Goal: Transaction & Acquisition: Purchase product/service

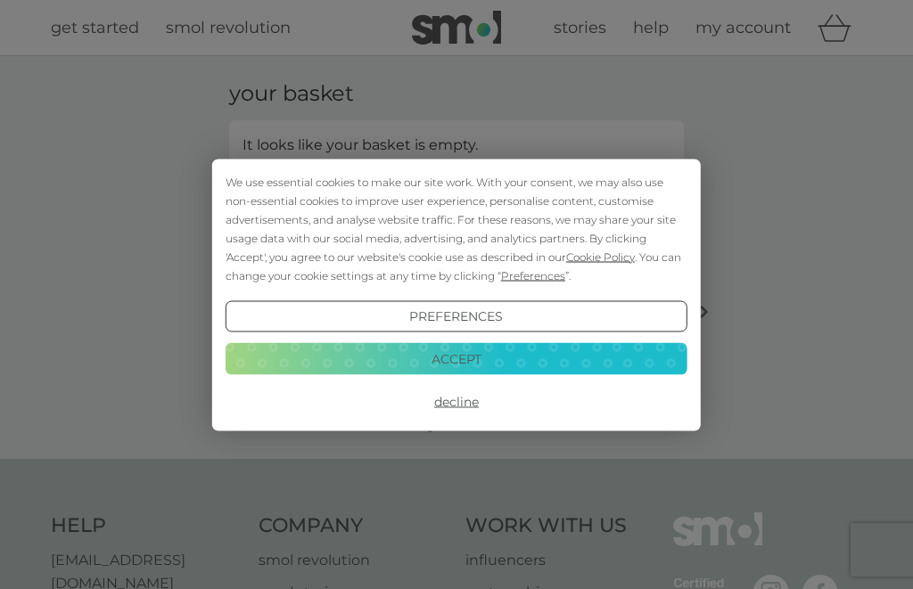
click at [485, 366] on button "Accept" at bounding box center [457, 359] width 462 height 32
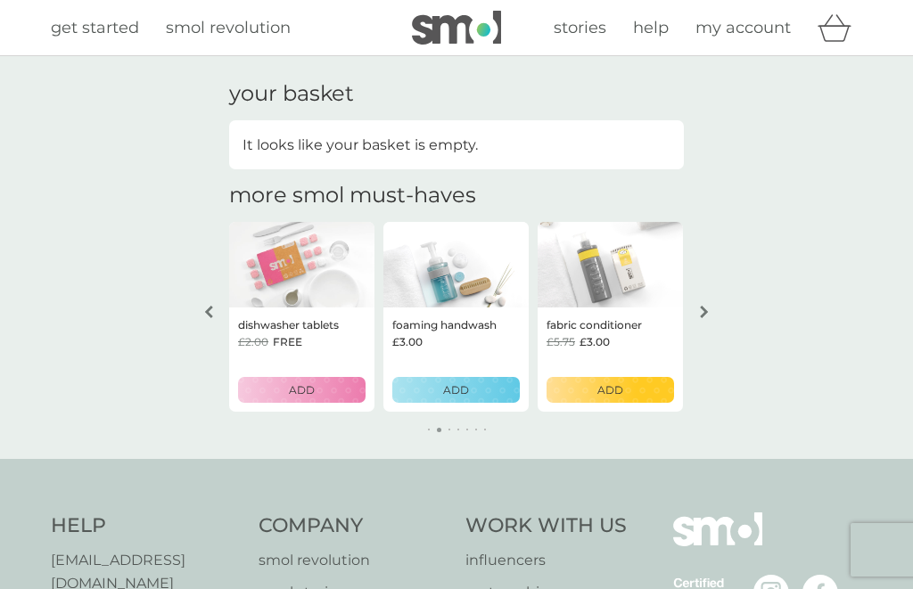
click at [838, 39] on icon "basket" at bounding box center [834, 28] width 34 height 28
click at [738, 29] on span "my account" at bounding box center [742, 28] width 95 height 20
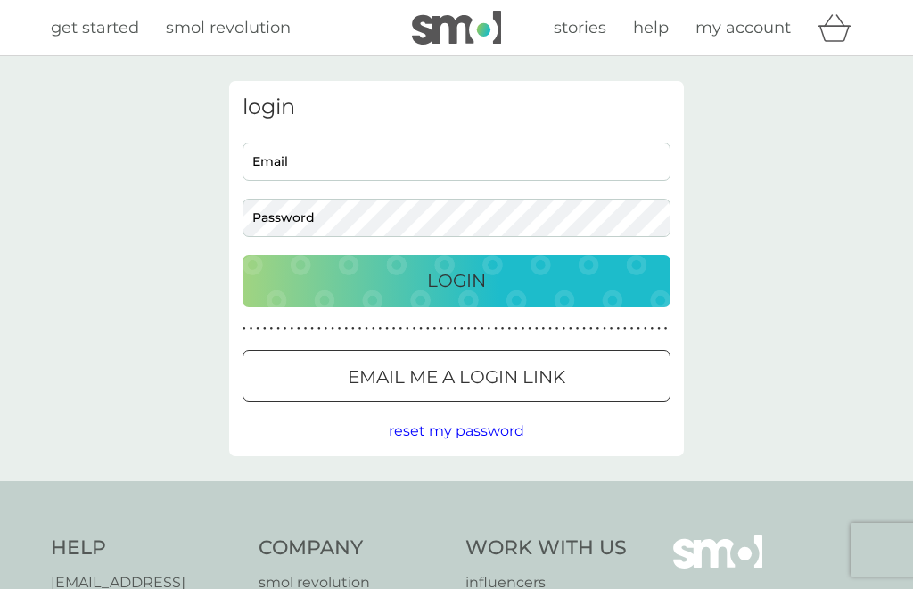
click at [365, 160] on input "Email" at bounding box center [456, 162] width 428 height 38
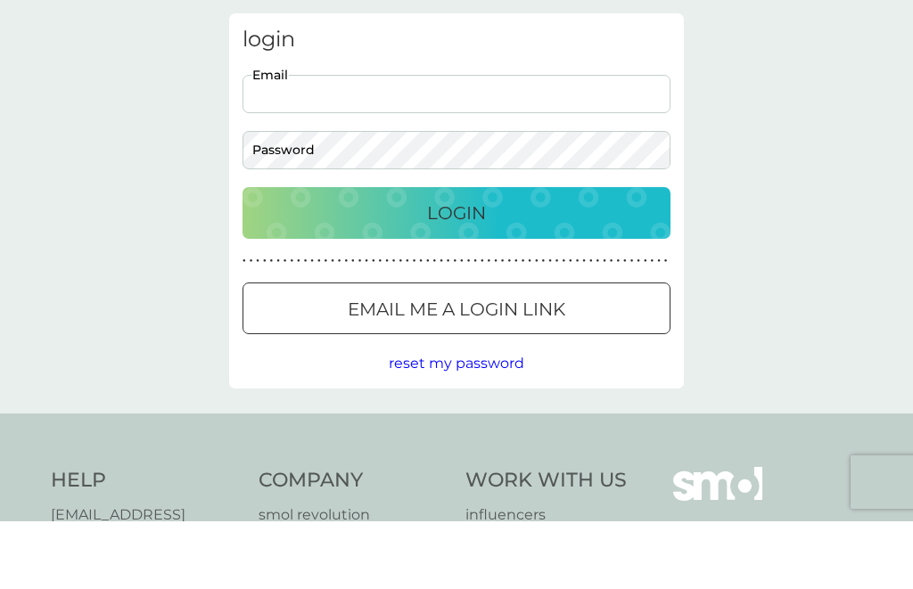
type input "dawn.cruikshank@talk21.com"
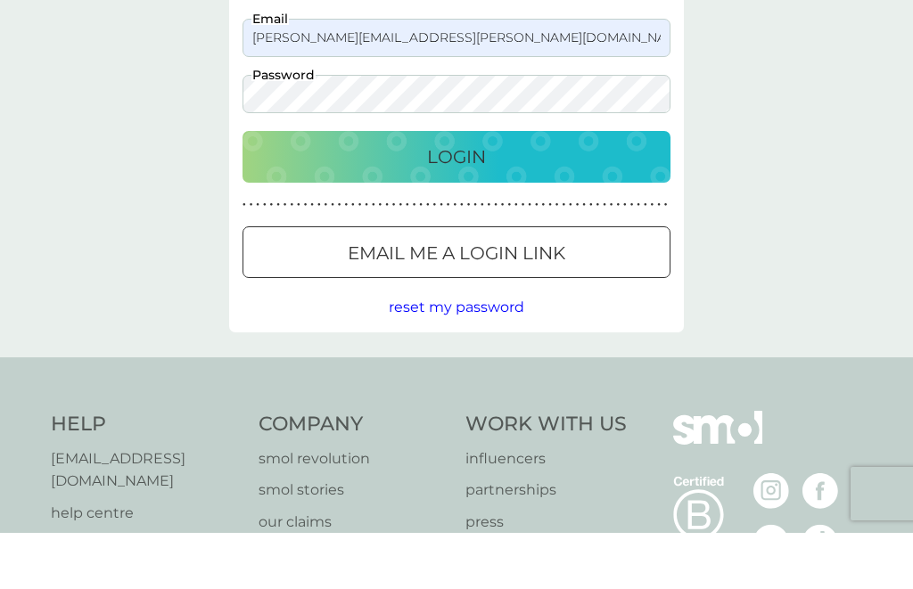
click at [442, 187] on button "Login" at bounding box center [456, 213] width 428 height 52
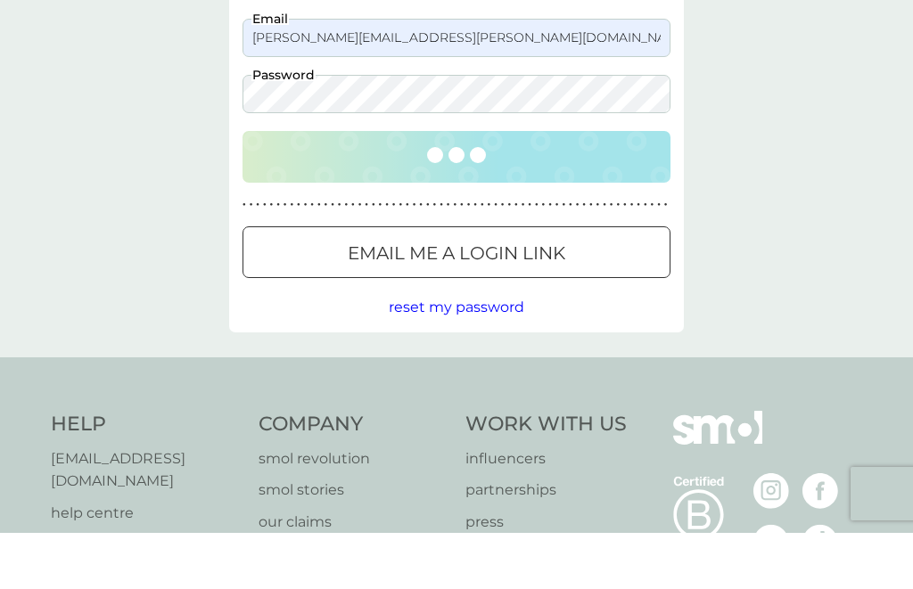
scroll to position [124, 0]
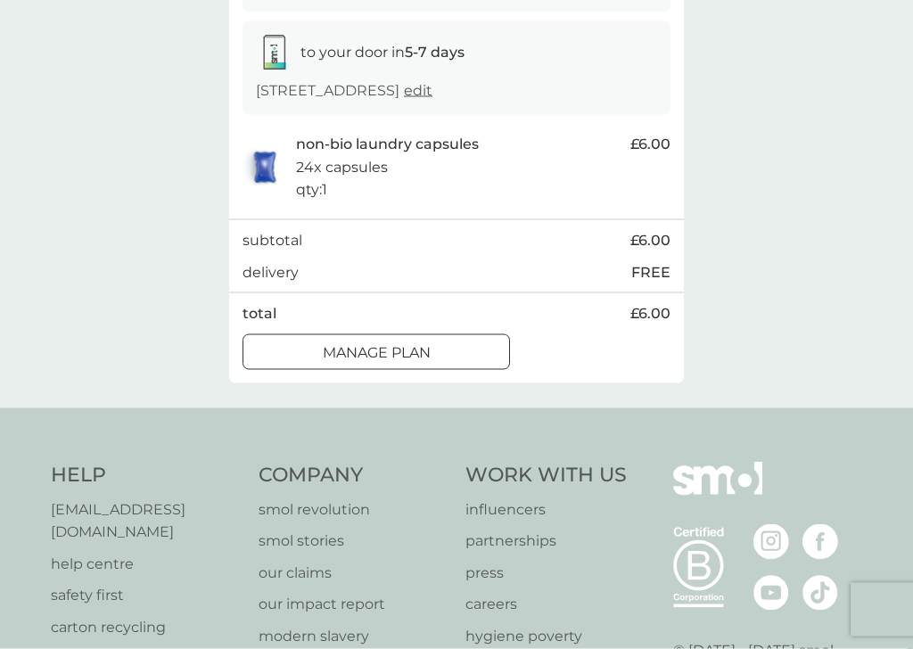
scroll to position [285, 0]
click at [374, 355] on div at bounding box center [376, 349] width 11 height 11
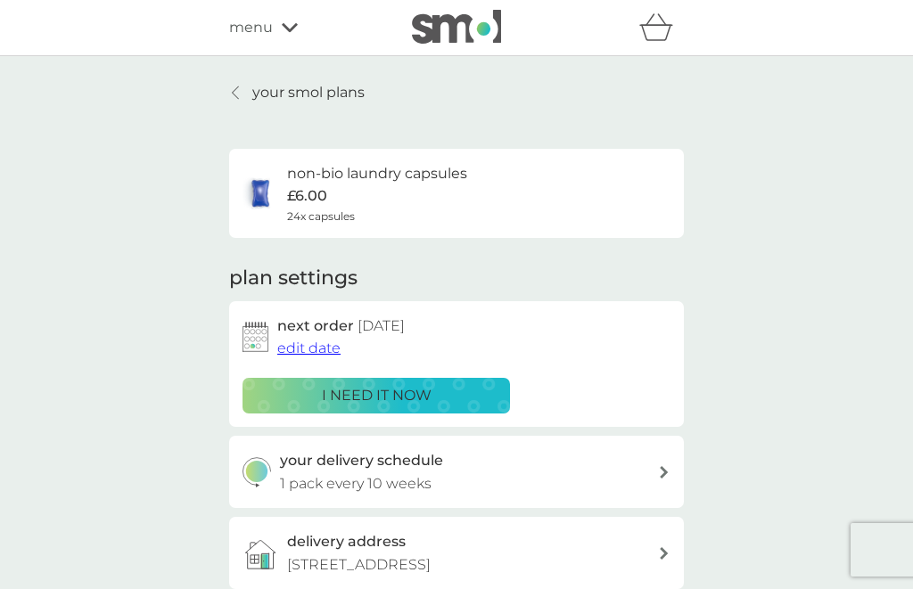
click at [242, 91] on div at bounding box center [236, 93] width 12 height 14
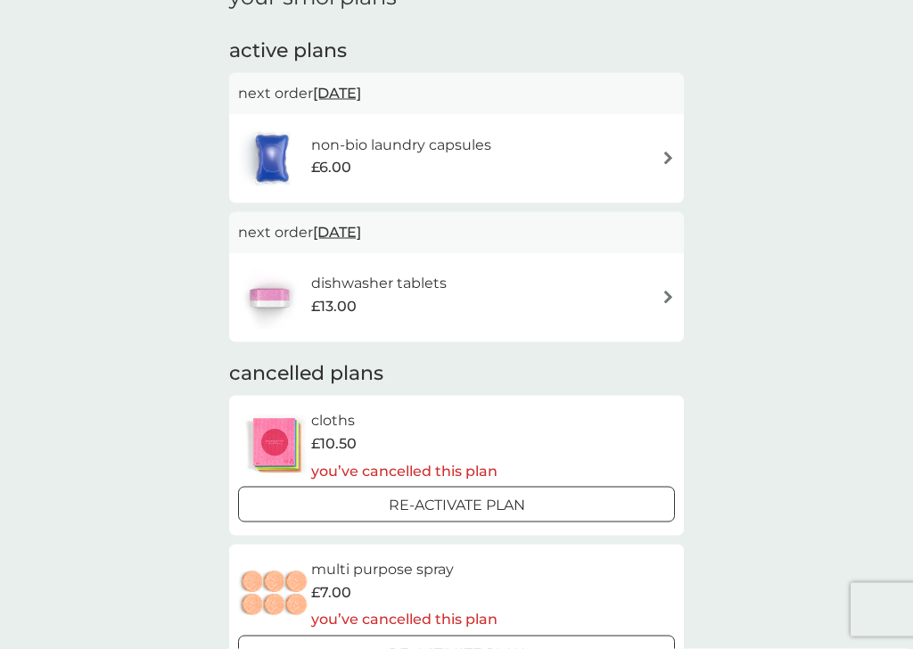
scroll to position [283, 0]
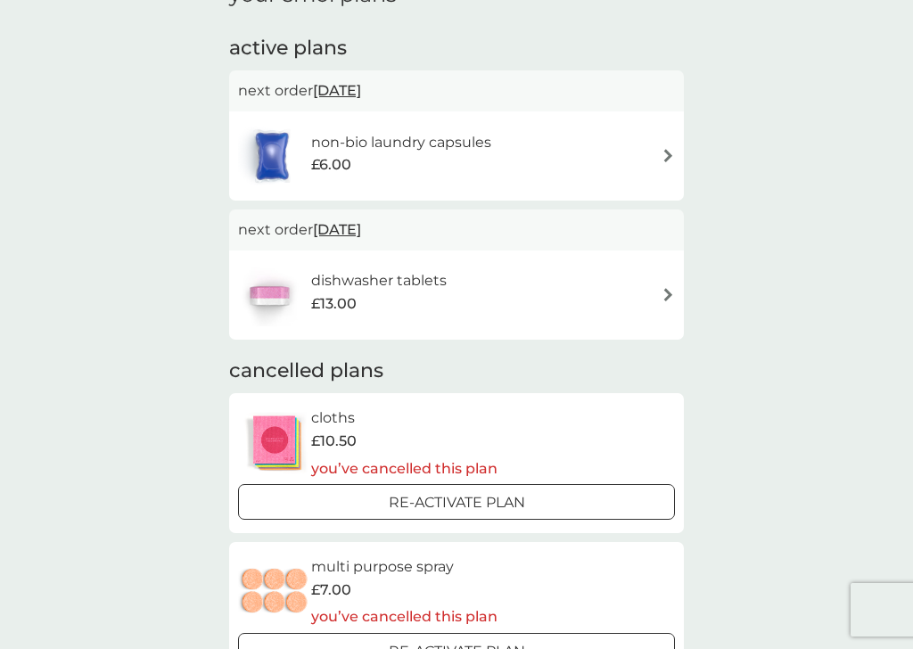
click at [477, 500] on div at bounding box center [478, 501] width 3 height 3
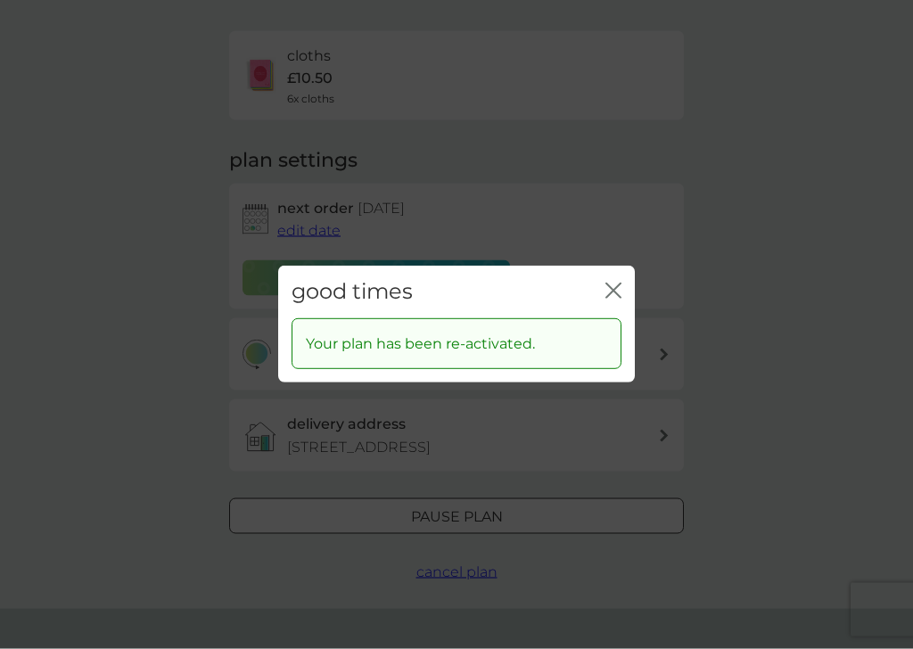
scroll to position [119, 0]
click at [617, 291] on icon "close" at bounding box center [613, 291] width 16 height 16
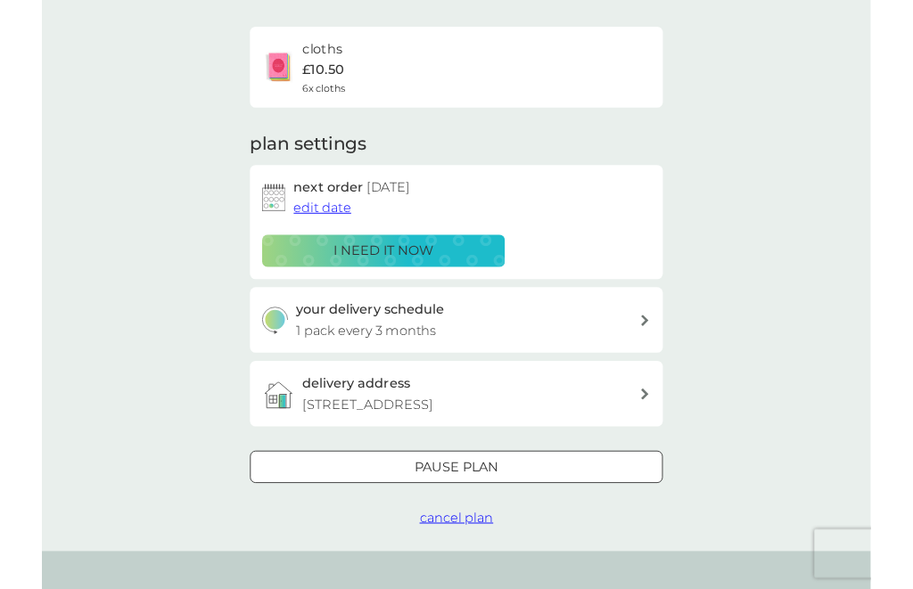
scroll to position [0, 0]
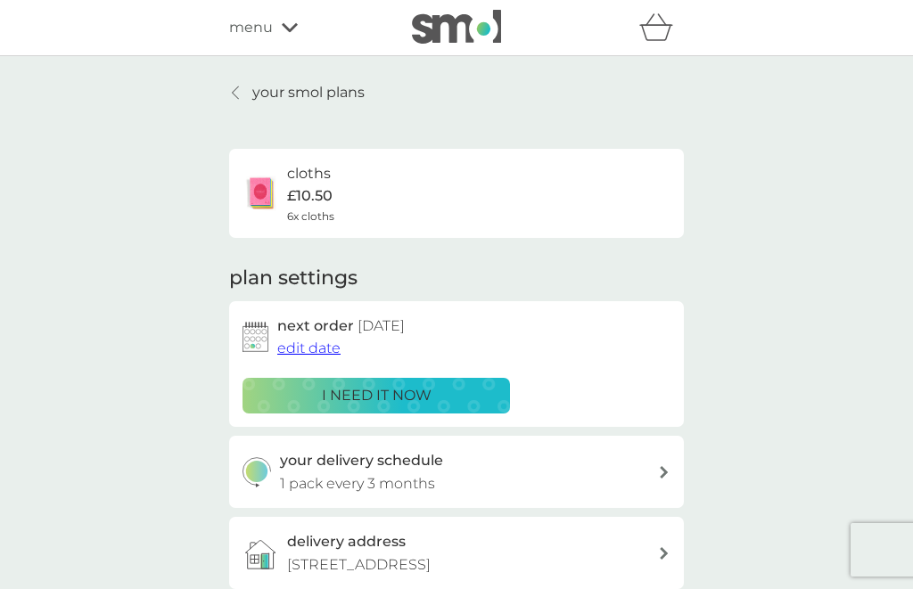
click at [236, 87] on icon at bounding box center [235, 93] width 7 height 14
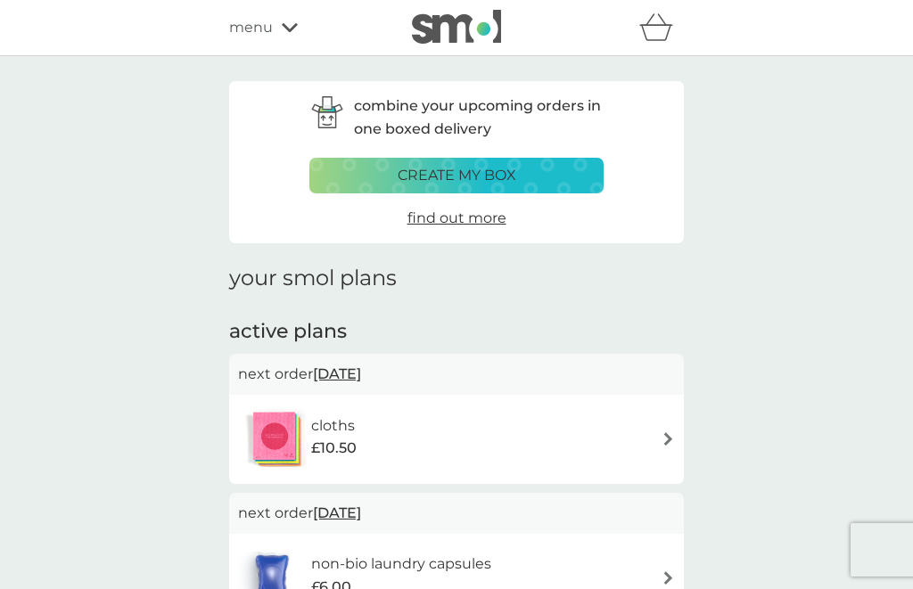
click at [511, 176] on p "create my box" at bounding box center [457, 175] width 119 height 23
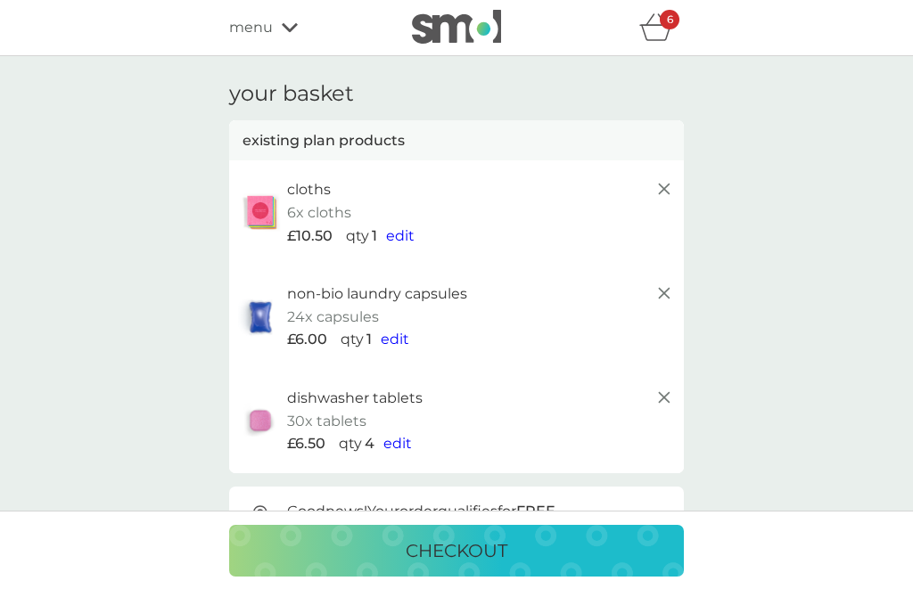
click at [400, 440] on span "edit" at bounding box center [397, 443] width 29 height 17
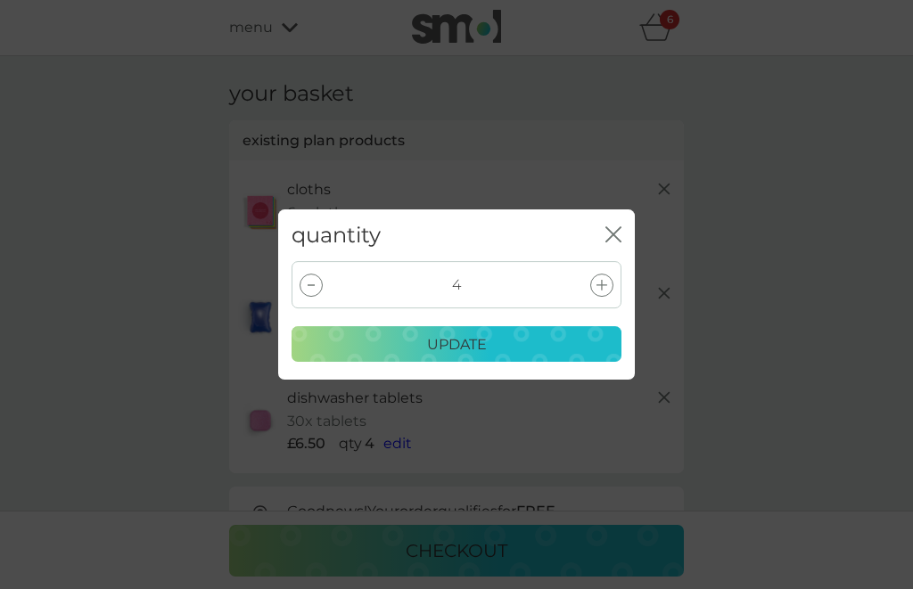
click at [313, 280] on div at bounding box center [310, 285] width 23 height 23
click at [326, 282] on div "3" at bounding box center [456, 284] width 330 height 47
click at [325, 277] on div "3" at bounding box center [456, 284] width 330 height 47
click at [320, 288] on div at bounding box center [310, 285] width 23 height 23
click at [477, 347] on p "update" at bounding box center [457, 344] width 60 height 23
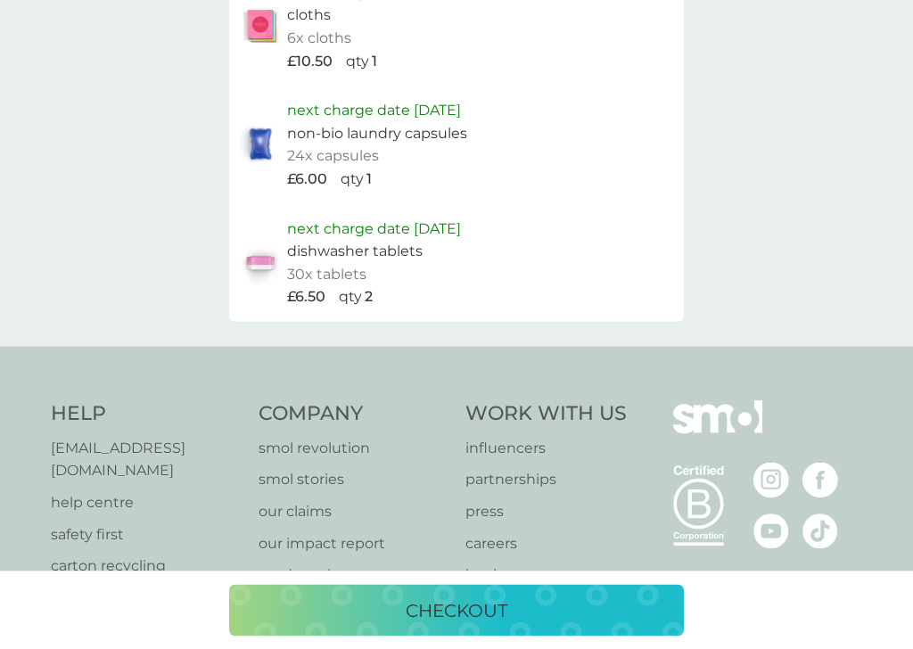
scroll to position [1087, 0]
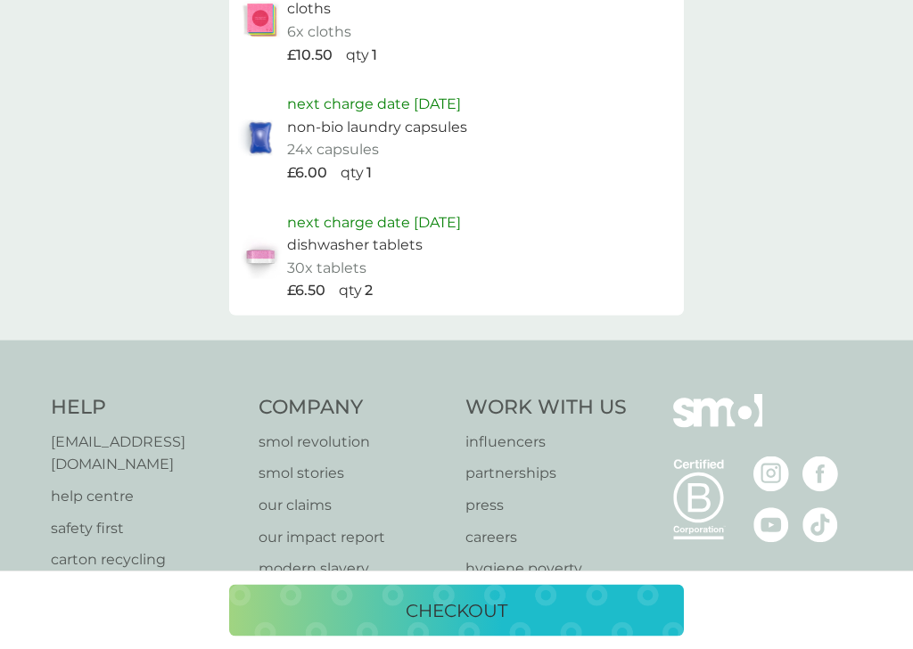
click at [502, 588] on p "checkout" at bounding box center [457, 610] width 102 height 29
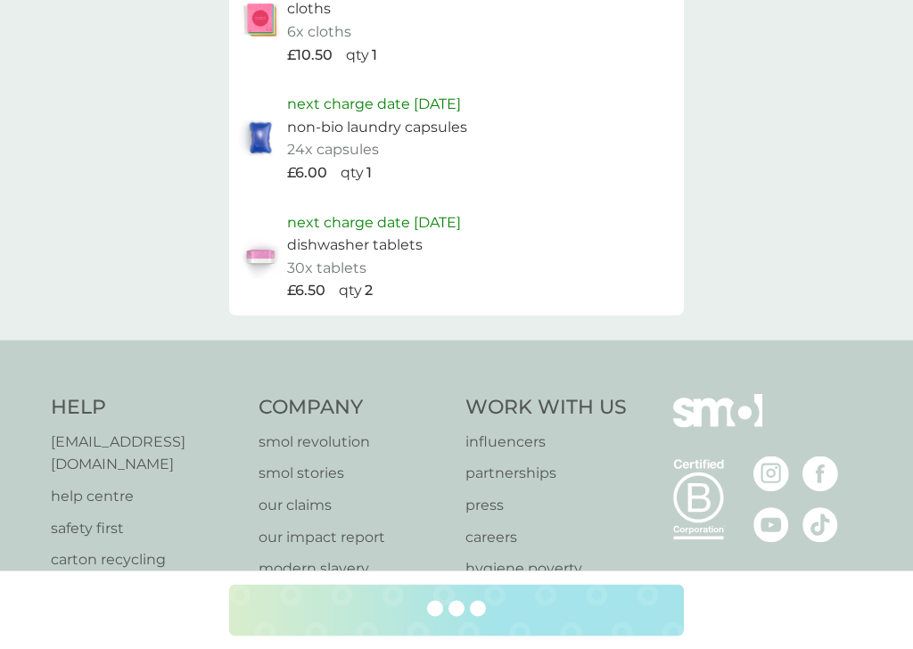
scroll to position [1088, 0]
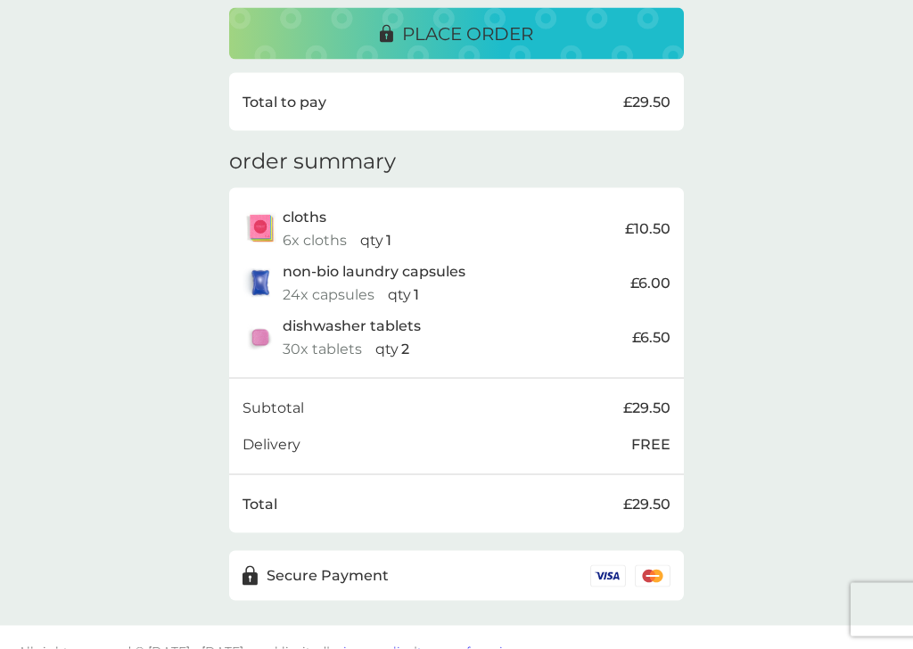
scroll to position [506, 0]
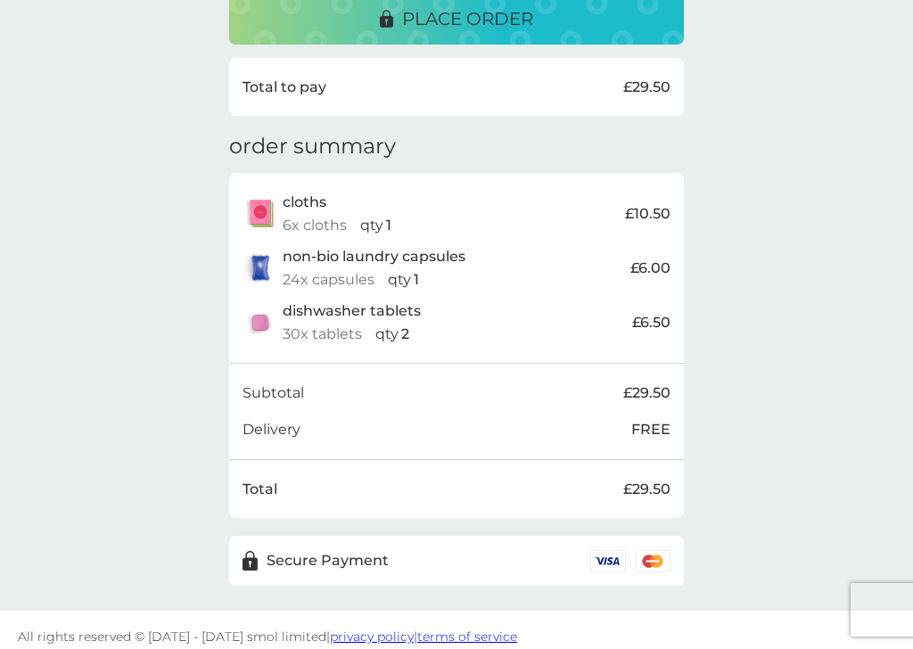
click at [791, 258] on div "delivery address [PERSON_NAME] [GEOGRAPHIC_DATA] [GEOGRAPHIC_DATA] [GEOGRAPHIC_…" at bounding box center [456, 80] width 913 height 1061
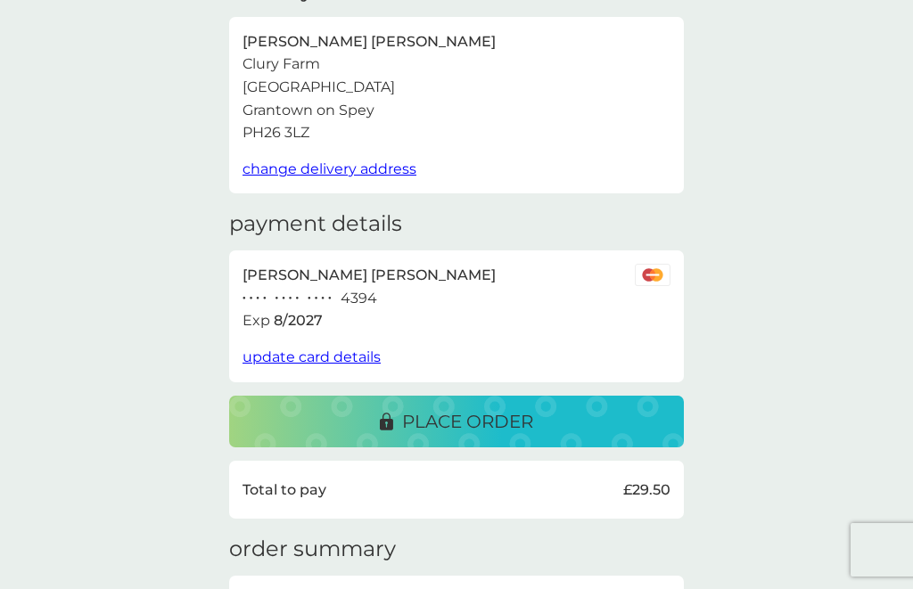
scroll to position [102, 0]
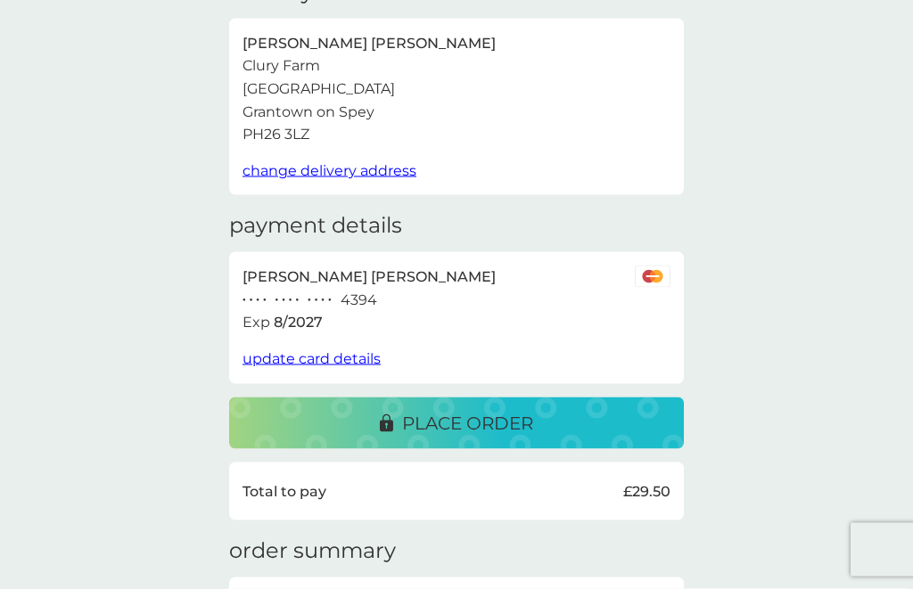
click at [464, 414] on p "place order" at bounding box center [467, 423] width 131 height 29
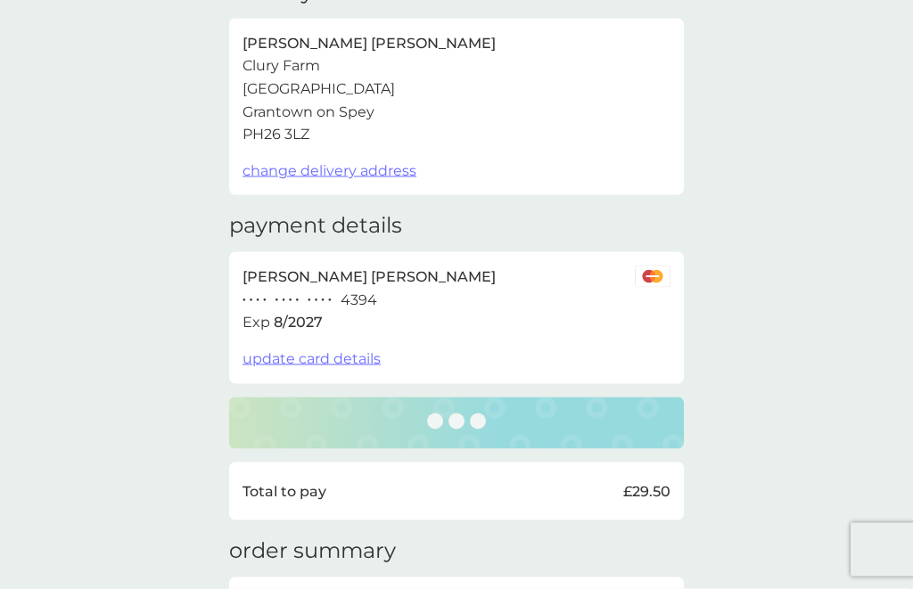
scroll to position [103, 0]
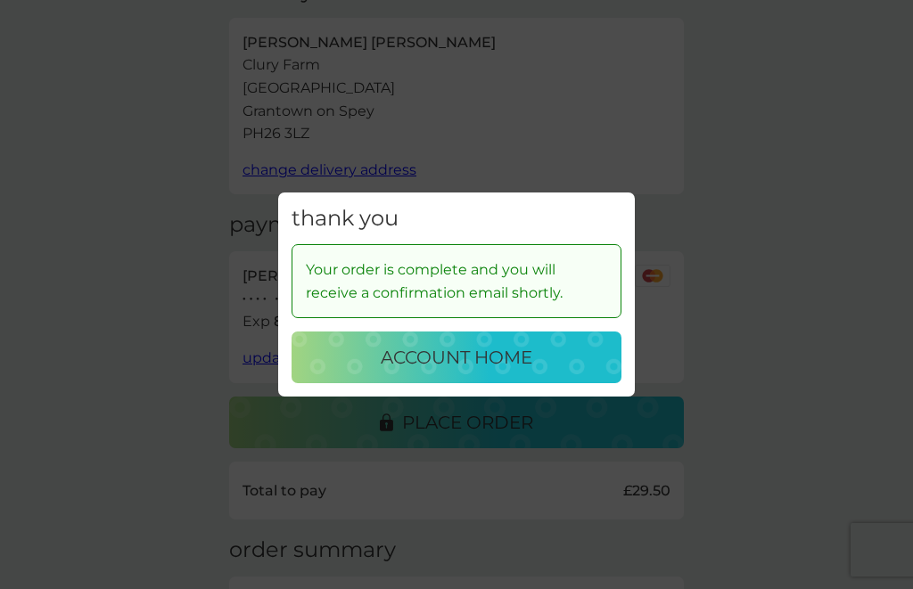
click at [503, 363] on p "account home" at bounding box center [457, 357] width 152 height 29
